Goal: Task Accomplishment & Management: Use online tool/utility

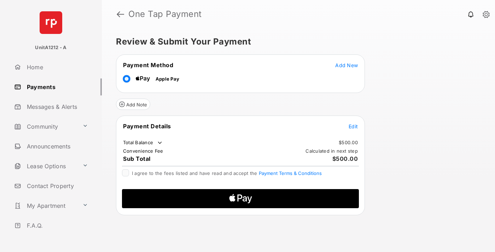
click at [346, 65] on span "Add New" at bounding box center [346, 65] width 23 height 6
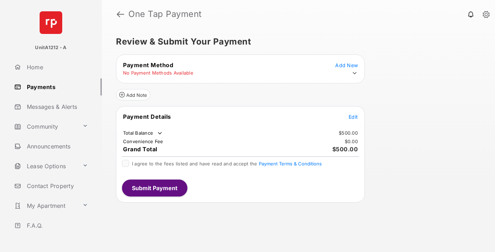
click at [355, 73] on icon at bounding box center [354, 73] width 6 height 6
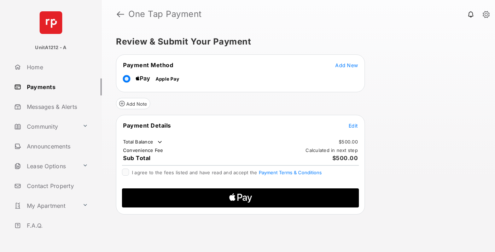
click at [353, 126] on span "Edit" at bounding box center [353, 126] width 9 height 6
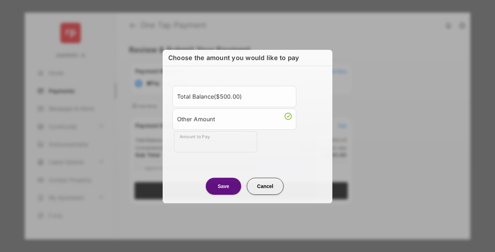
click at [234, 118] on div "Other Amount" at bounding box center [234, 119] width 115 height 12
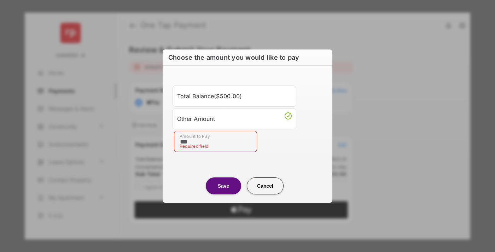
type input "***"
click at [223, 186] on button "Save" at bounding box center [223, 185] width 35 height 17
